Goal: Information Seeking & Learning: Learn about a topic

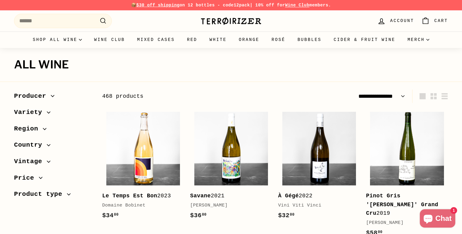
select select "**********"
click at [52, 24] on input "Search" at bounding box center [63, 21] width 98 height 14
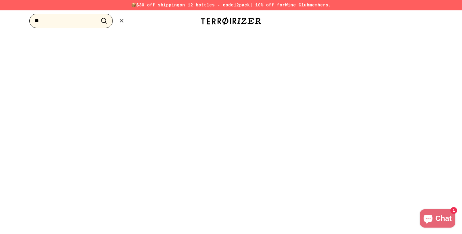
type input "*"
type input "*******"
click at [98, 16] on button ".cls-1{fill:none;stroke:#000;stroke-miterlimit:10;stroke-width:2px} Search" at bounding box center [103, 20] width 11 height 9
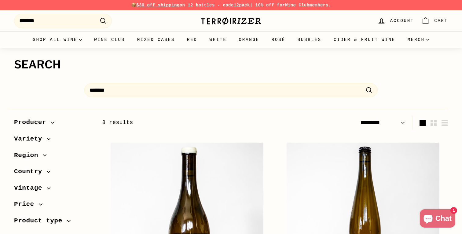
select select "*********"
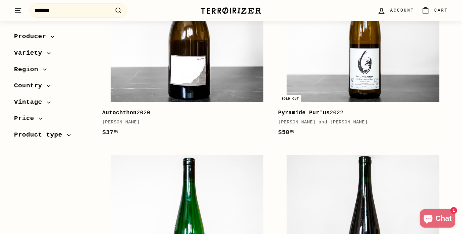
scroll to position [187, 0]
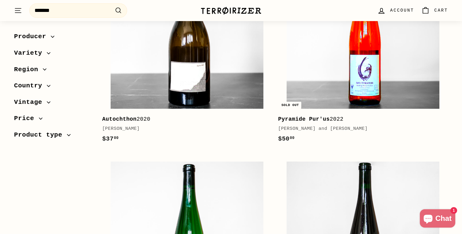
click at [325, 76] on img at bounding box center [363, 32] width 153 height 153
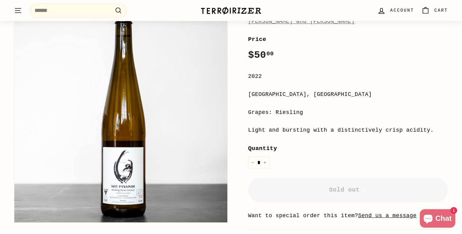
scroll to position [65, 0]
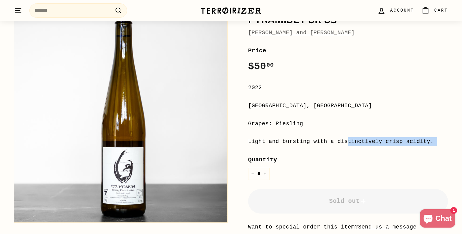
drag, startPoint x: 270, startPoint y: 141, endPoint x: 282, endPoint y: 148, distance: 14.1
click at [282, 148] on div "**********" at bounding box center [348, 161] width 200 height 230
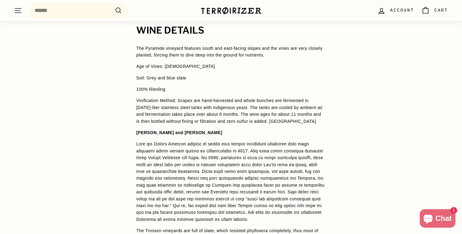
scroll to position [336, 0]
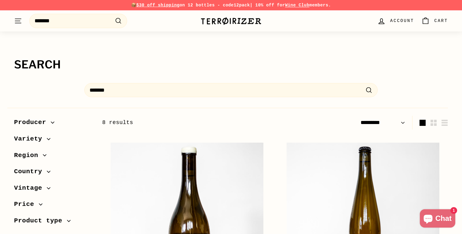
select select "*********"
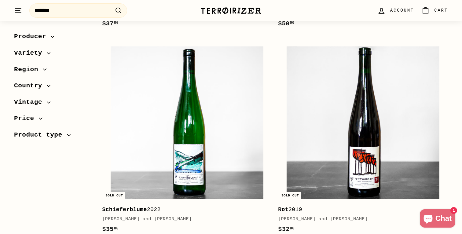
scroll to position [357, 0]
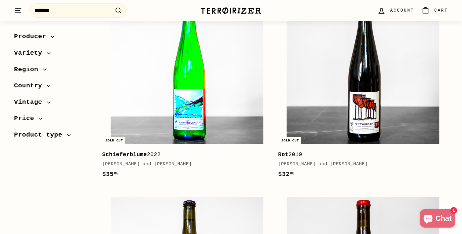
click at [196, 90] on img at bounding box center [187, 67] width 153 height 153
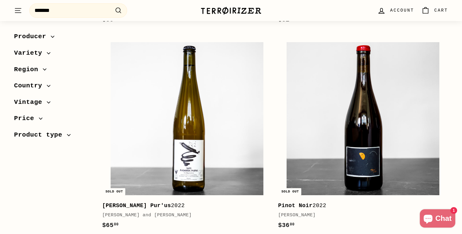
scroll to position [510, 0]
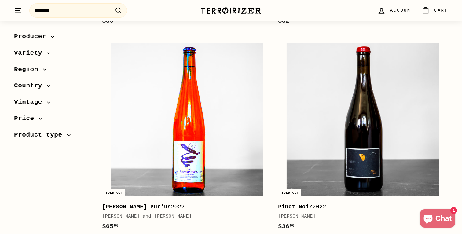
click at [186, 125] on img at bounding box center [187, 119] width 153 height 153
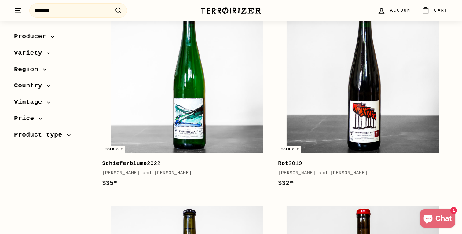
scroll to position [336, 0]
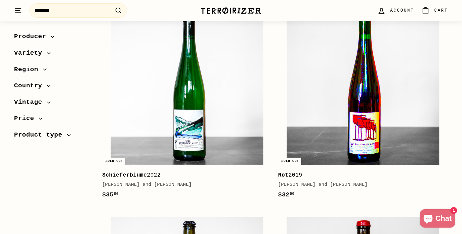
click at [324, 118] on img at bounding box center [363, 88] width 153 height 153
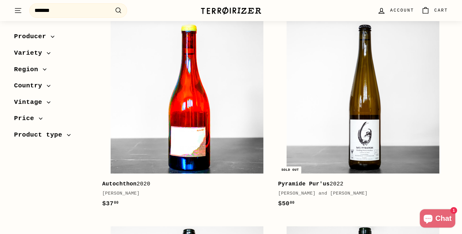
scroll to position [142, 0]
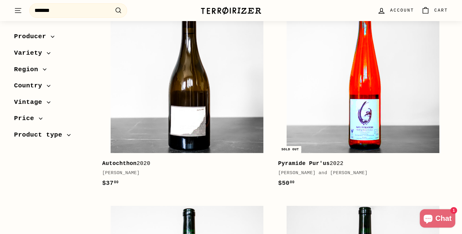
click at [315, 103] on img at bounding box center [363, 76] width 153 height 153
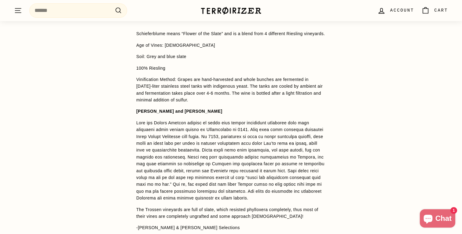
scroll to position [462, 0]
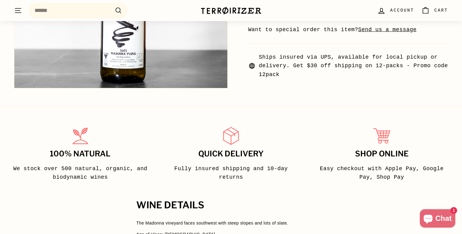
scroll to position [300, 0]
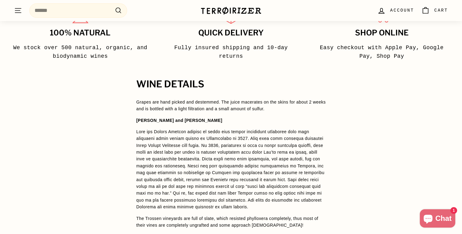
scroll to position [369, 0]
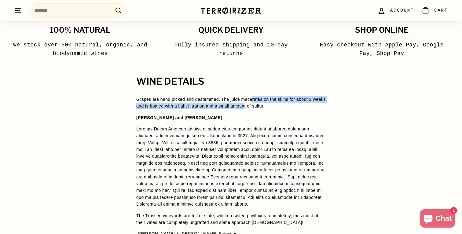
drag, startPoint x: 255, startPoint y: 97, endPoint x: 263, endPoint y: 107, distance: 13.0
click at [263, 107] on p "Grapes are hand picked and destemmed. The juice macerates on the skins for abou…" at bounding box center [230, 103] width 189 height 14
drag, startPoint x: 241, startPoint y: 101, endPoint x: 246, endPoint y: 104, distance: 5.6
click at [246, 104] on p "Grapes are hand picked and destemmed. The juice macerates on the skins for abou…" at bounding box center [230, 103] width 189 height 14
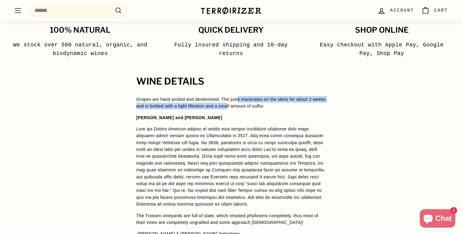
click at [246, 104] on p "Grapes are hand picked and destemmed. The juice macerates on the skins for abou…" at bounding box center [230, 103] width 189 height 14
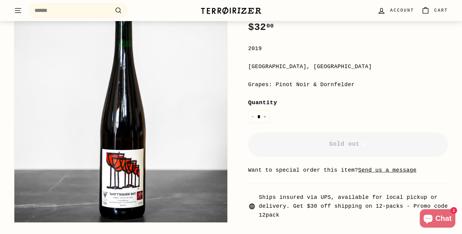
scroll to position [107, 0]
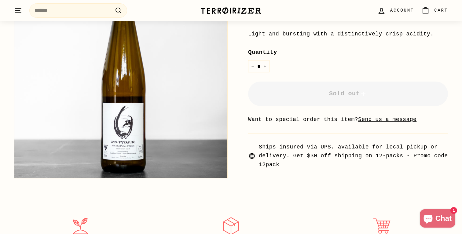
scroll to position [175, 0]
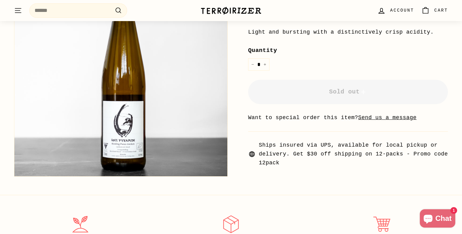
click at [115, 150] on img at bounding box center [120, 69] width 213 height 213
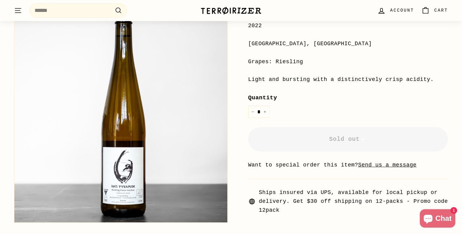
scroll to position [118, 0]
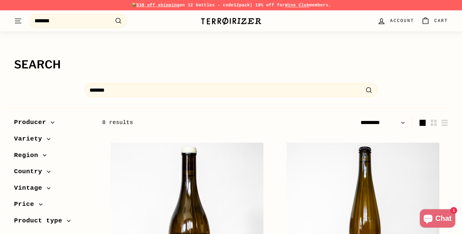
select select "*********"
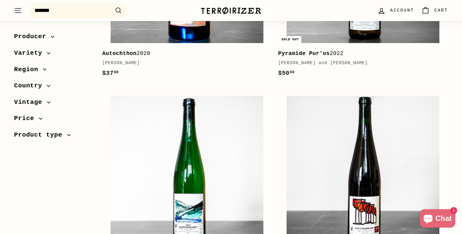
scroll to position [333, 0]
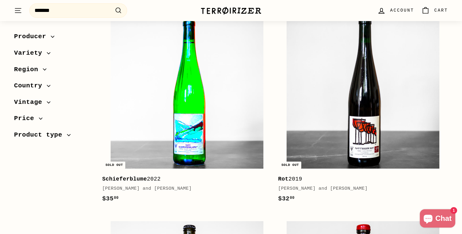
click at [207, 118] on img at bounding box center [187, 92] width 153 height 153
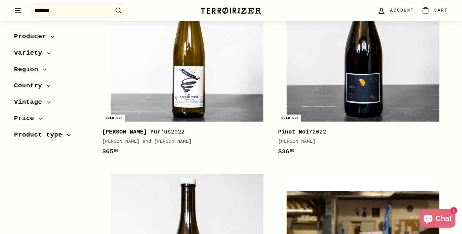
scroll to position [586, 0]
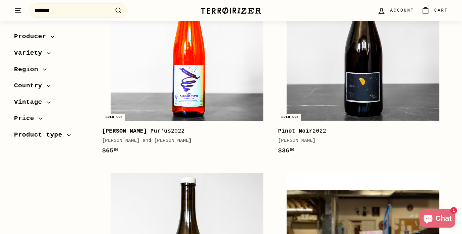
click at [193, 79] on img at bounding box center [187, 44] width 153 height 153
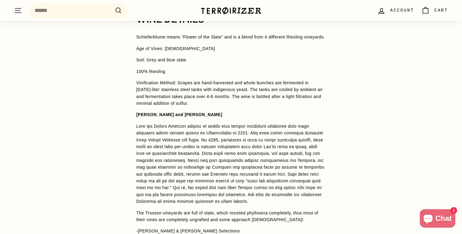
scroll to position [461, 0]
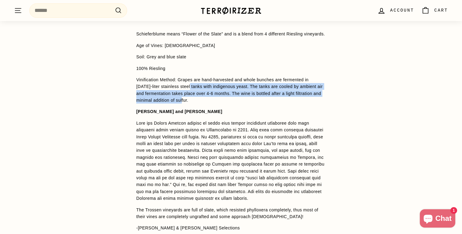
drag, startPoint x: 190, startPoint y: 94, endPoint x: 196, endPoint y: 107, distance: 13.5
click at [196, 104] on p "Vinification Method: Grapes are hand-harvested and whole bunches are fermented …" at bounding box center [230, 90] width 189 height 28
click at [197, 104] on p "Vinification Method: Grapes are hand-harvested and whole bunches are fermented …" at bounding box center [230, 90] width 189 height 28
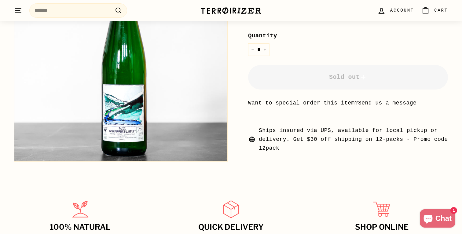
scroll to position [0, 0]
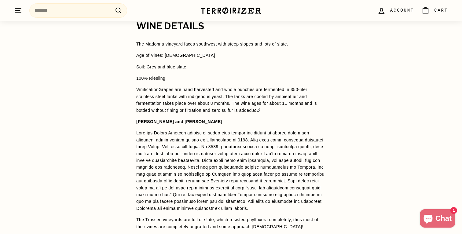
scroll to position [470, 0]
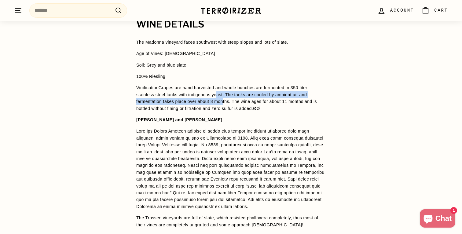
drag, startPoint x: 219, startPoint y: 94, endPoint x: 226, endPoint y: 105, distance: 12.4
click at [226, 105] on p "Vinification Grapes are hand harvested and whole bunches are fermented in 350-l…" at bounding box center [230, 98] width 189 height 28
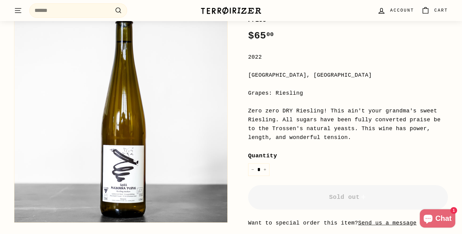
scroll to position [122, 0]
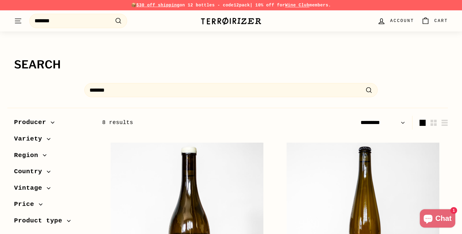
select select "*********"
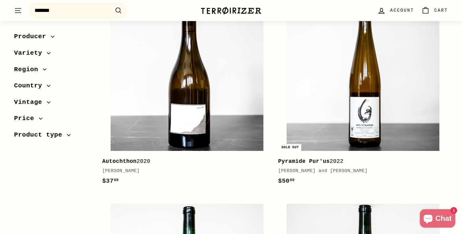
scroll to position [144, 0]
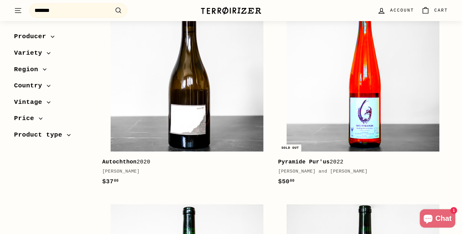
click at [293, 93] on img at bounding box center [363, 75] width 153 height 153
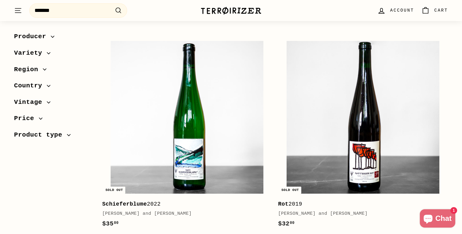
scroll to position [311, 0]
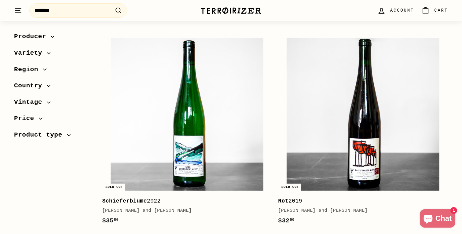
click at [186, 102] on img at bounding box center [187, 114] width 153 height 153
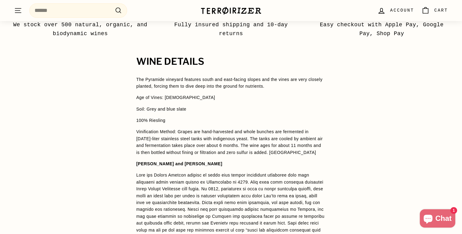
scroll to position [403, 0]
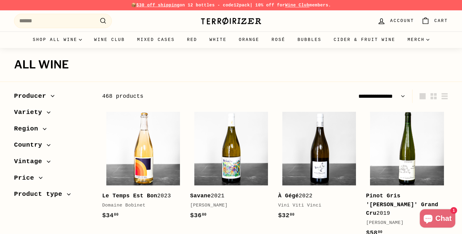
select select "**********"
click at [84, 20] on input "Search" at bounding box center [63, 21] width 98 height 14
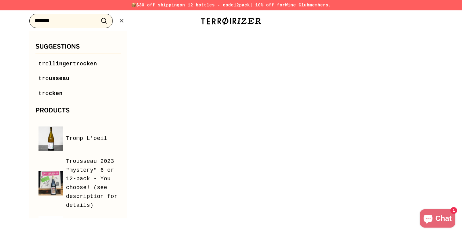
type input "*******"
click at [98, 16] on button ".cls-1{fill:none;stroke:#000;stroke-miterlimit:10;stroke-width:2px} Search" at bounding box center [103, 20] width 11 height 9
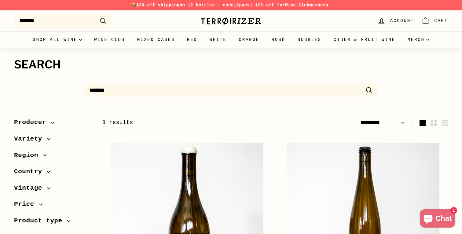
select select "*********"
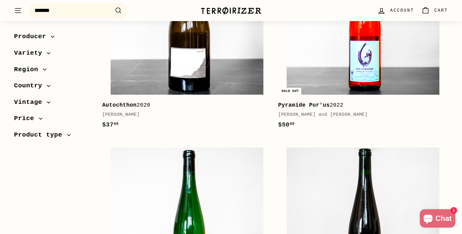
scroll to position [215, 0]
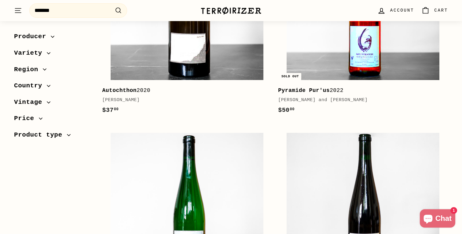
click at [337, 55] on img at bounding box center [363, 3] width 153 height 153
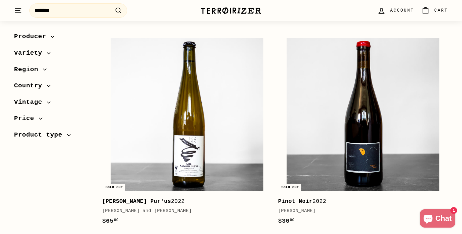
scroll to position [525, 0]
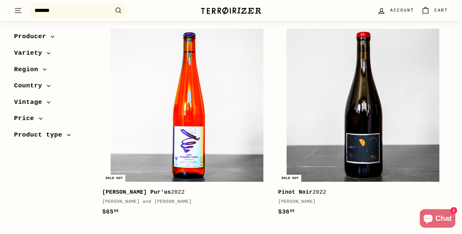
click at [189, 117] on img at bounding box center [187, 105] width 153 height 153
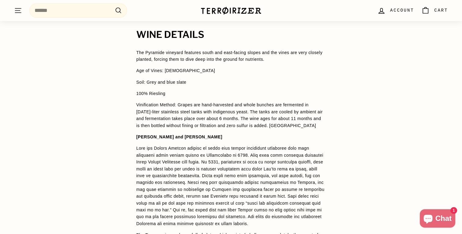
scroll to position [433, 0]
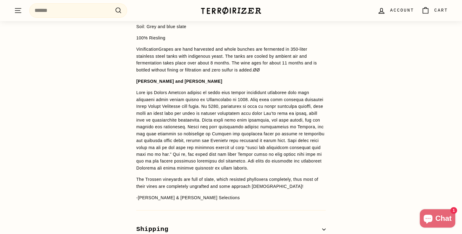
scroll to position [511, 0]
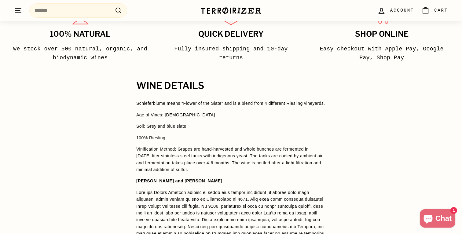
scroll to position [409, 0]
